Goal: Information Seeking & Learning: Learn about a topic

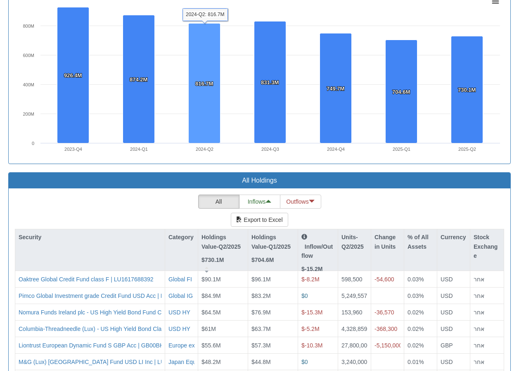
scroll to position [661, 0]
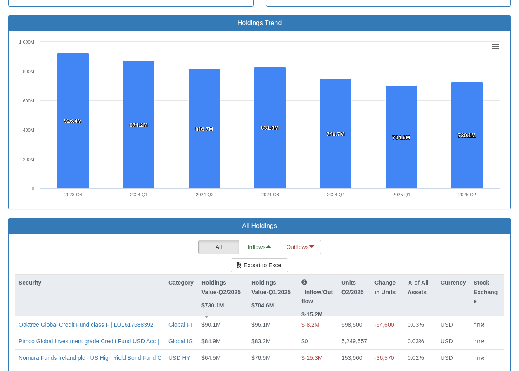
click at [146, 194] on div "Institution Amitim ($730.1M) Managing Company Select or type Managing Company n…" at bounding box center [259, 121] width 503 height 922
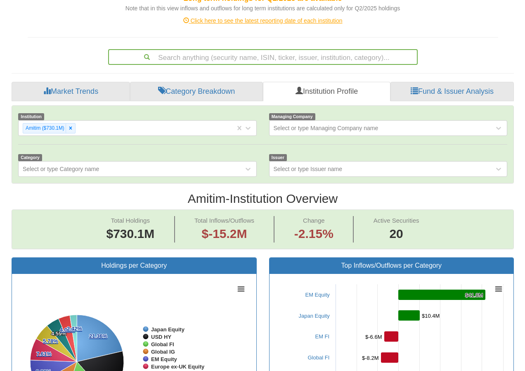
scroll to position [0, 0]
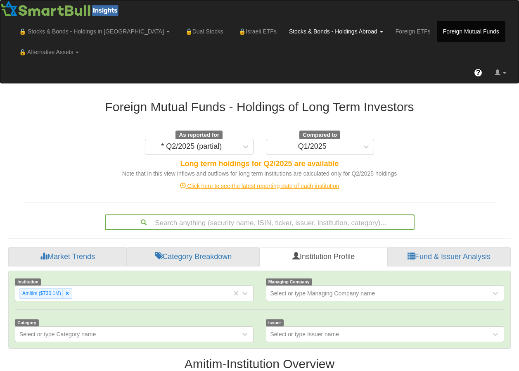
click at [176, 34] on link "Stocks & Bonds - Holdings Abroad" at bounding box center [94, 31] width 163 height 21
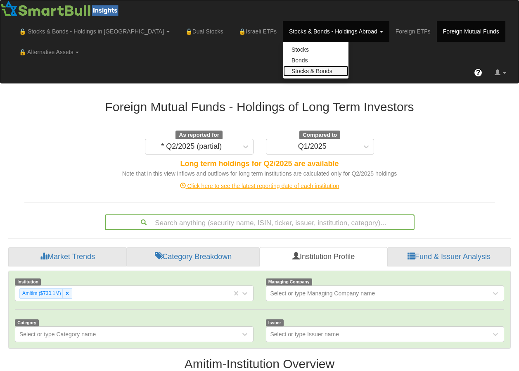
click at [283, 71] on link "Stocks & Bonds" at bounding box center [315, 71] width 65 height 11
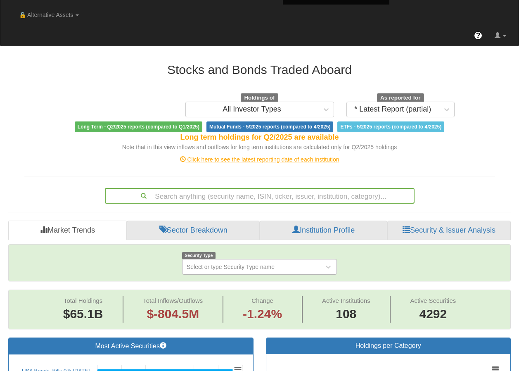
scroll to position [83, 0]
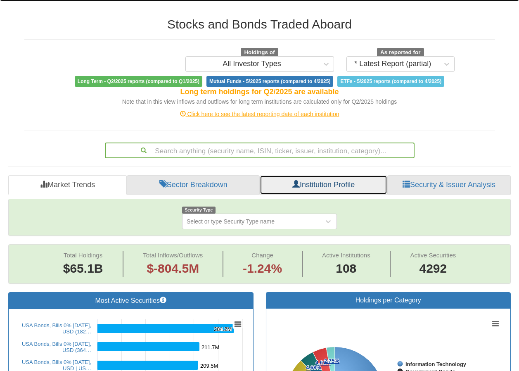
click at [294, 185] on span at bounding box center [295, 183] width 7 height 7
click at [335, 189] on link "Institution Profile" at bounding box center [324, 185] width 128 height 20
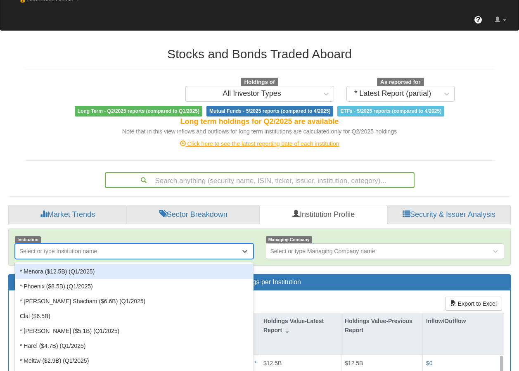
click at [138, 259] on div "option * Menora ($12.5B) (Q1/2025) focused, 1 of 107. 107 results available. Us…" at bounding box center [134, 251] width 239 height 16
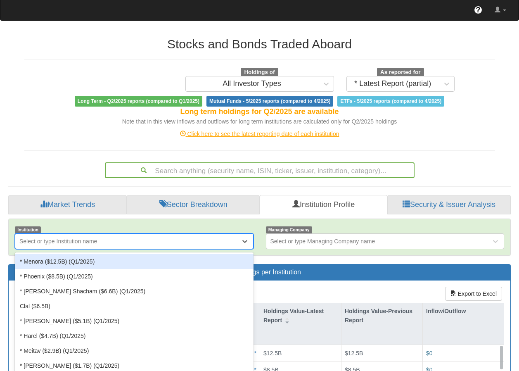
scroll to position [71, 0]
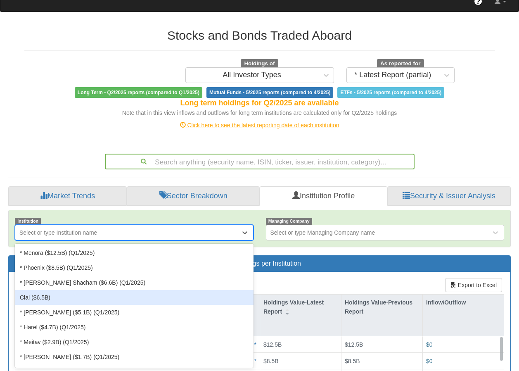
type input "ש"
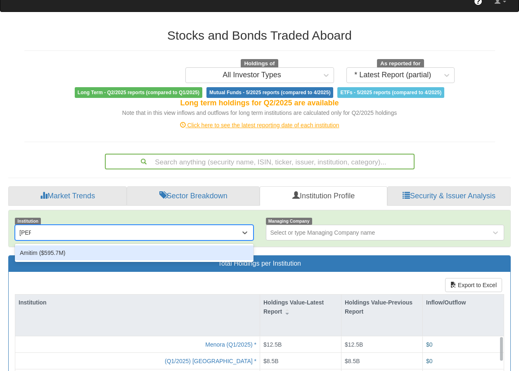
type input "amiti"
click at [138, 251] on div "Amitim ($595.7M)" at bounding box center [134, 252] width 239 height 15
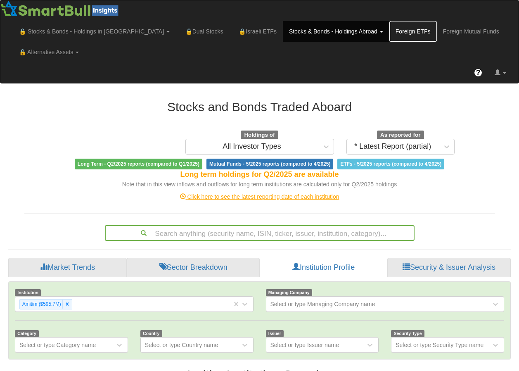
click at [390, 29] on link "Foreign ETFs" at bounding box center [414, 31] width 48 height 21
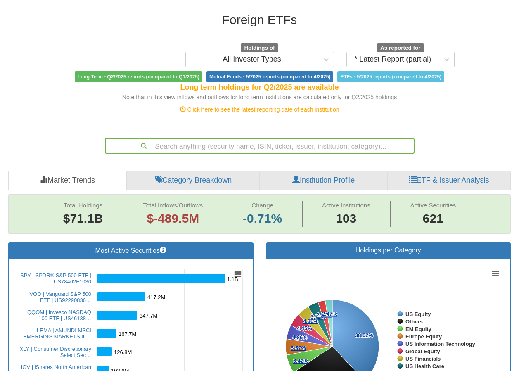
scroll to position [83, 0]
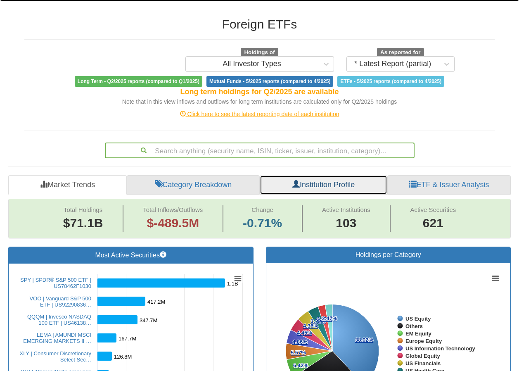
click at [304, 186] on link "Institution Profile" at bounding box center [324, 185] width 128 height 20
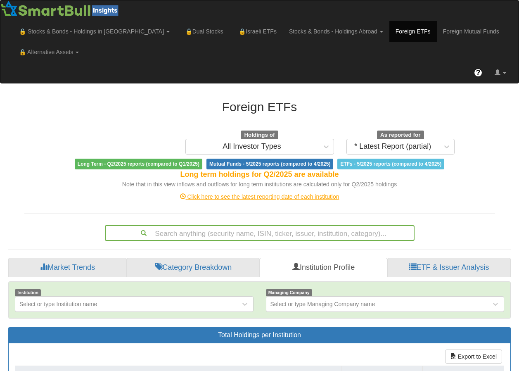
scroll to position [76, 0]
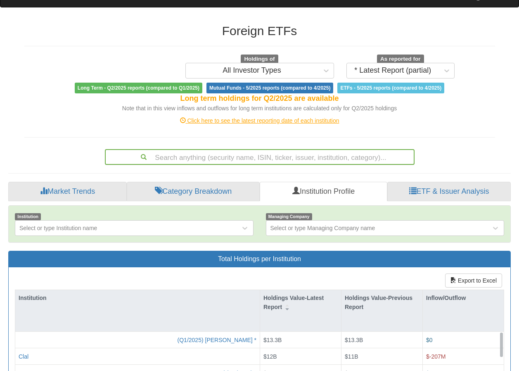
click at [301, 165] on div "Search anything (security name, ISIN, ticker, issuer, institution, category)..." at bounding box center [260, 157] width 310 height 16
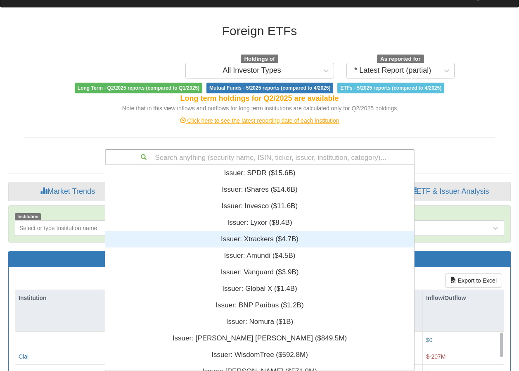
scroll to position [200, 303]
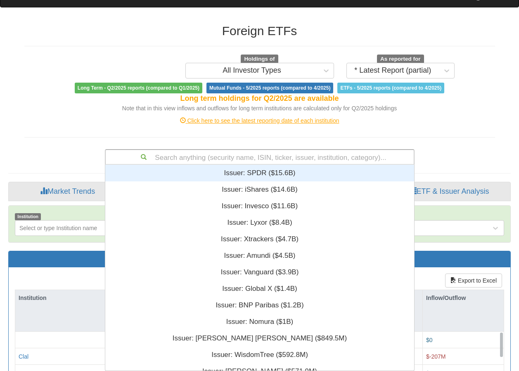
click at [439, 132] on div "Foreign ETFs Holdings of All Investor Types As reported for * Latest Report (pa…" at bounding box center [259, 90] width 483 height 149
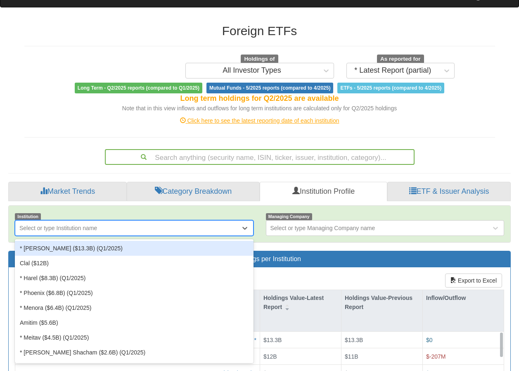
click at [192, 224] on div "Select or type Institution name" at bounding box center [127, 227] width 225 height 13
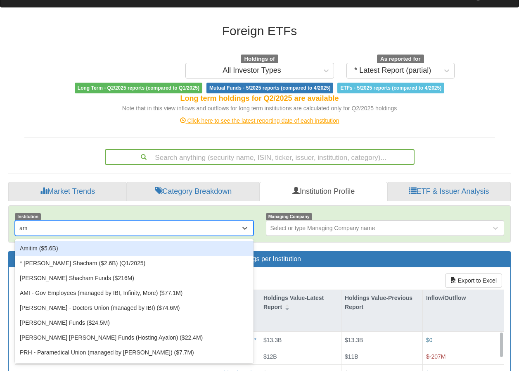
type input "ami"
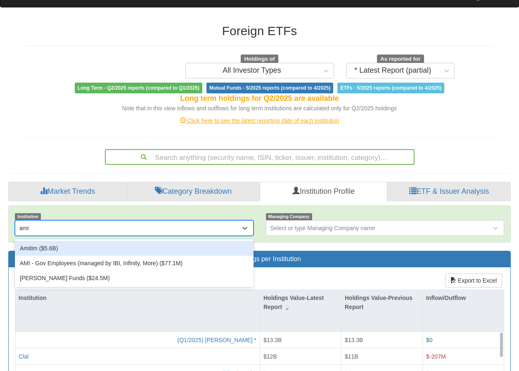
click at [145, 253] on div "Amitim ($5.6B)" at bounding box center [134, 248] width 239 height 15
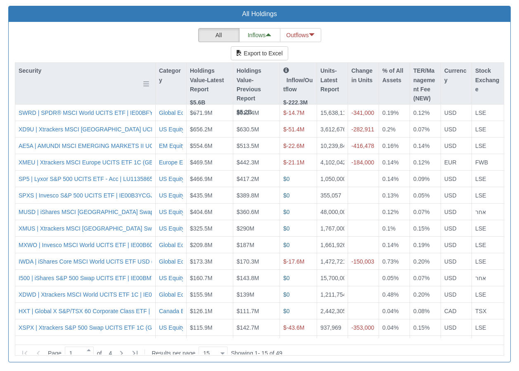
scroll to position [835, 0]
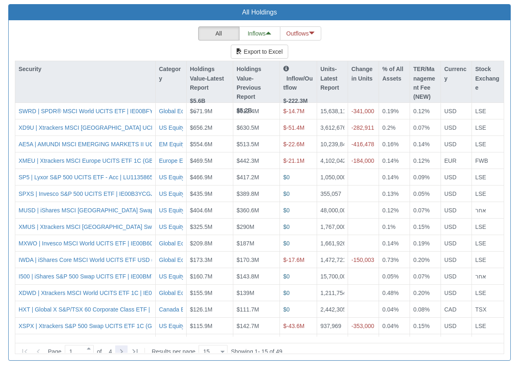
click at [121, 347] on icon at bounding box center [121, 352] width 10 height 10
type input "2"
